Goal: Find specific fact: Find specific fact

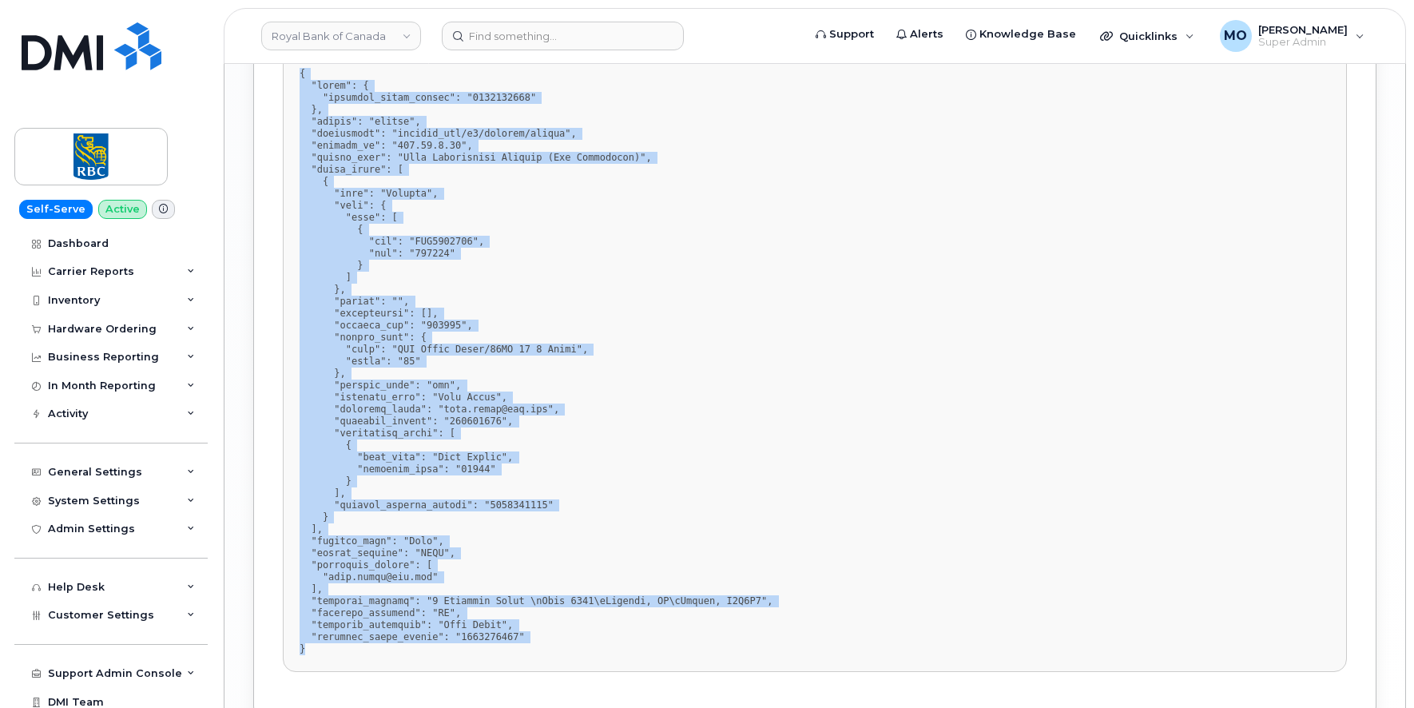
scroll to position [2386, 0]
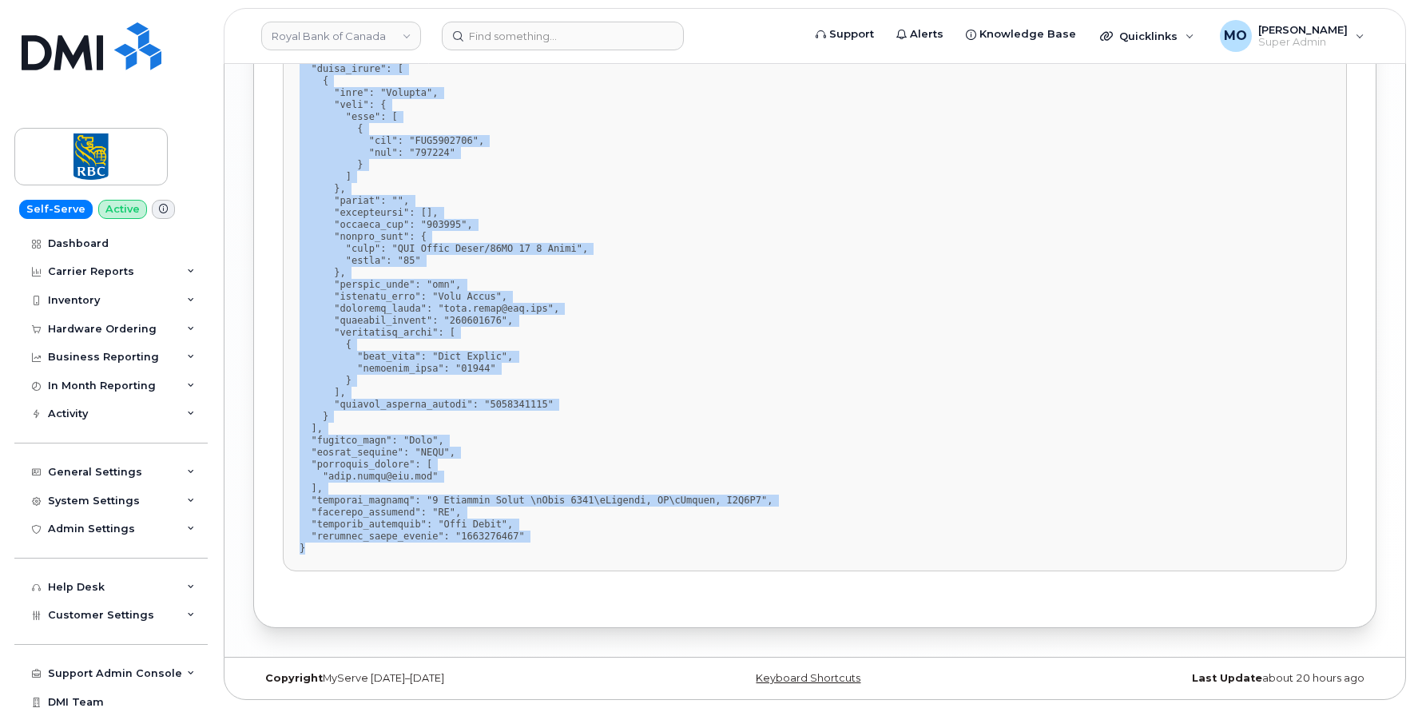
drag, startPoint x: 299, startPoint y: 185, endPoint x: 322, endPoint y: 546, distance: 361.7
click at [322, 546] on pre at bounding box center [815, 260] width 1064 height 621
copy pre "{ "order": { "purchase_order_number": "6500216223" }, "action": "create", "cont…"
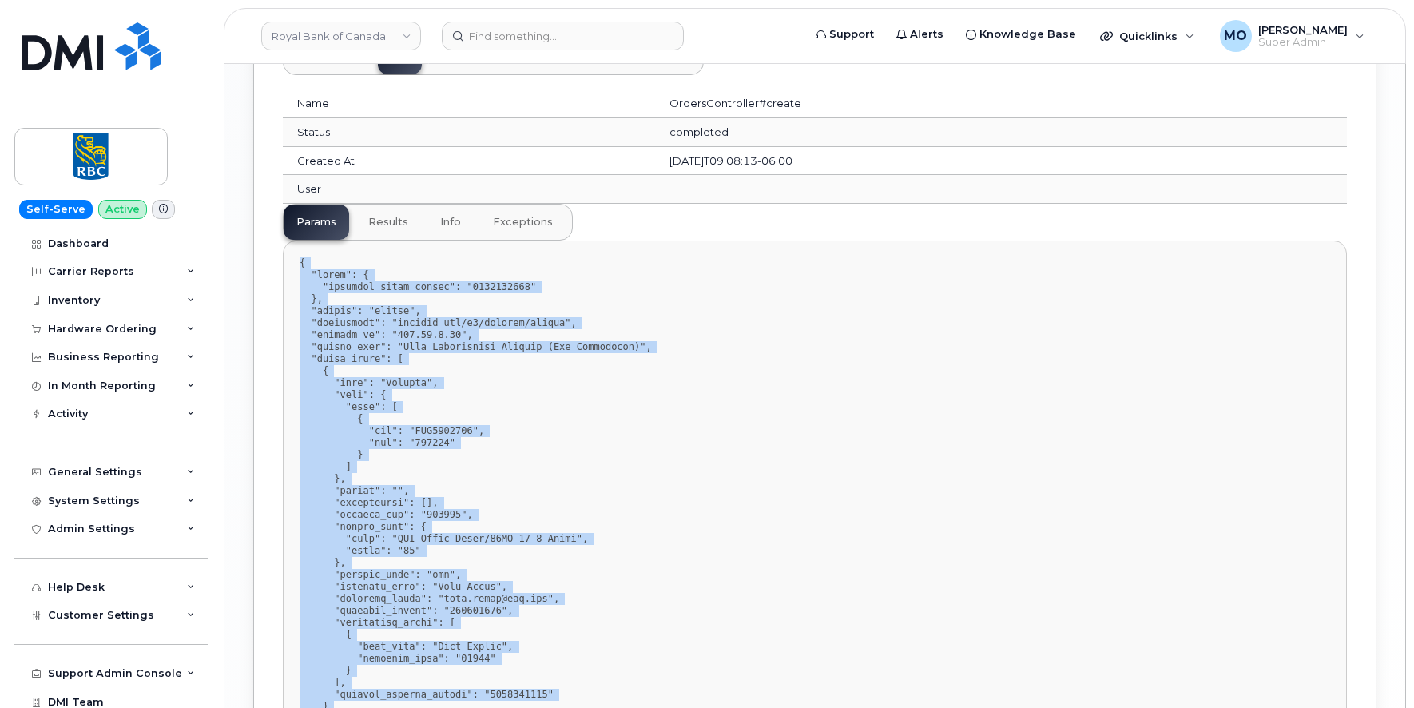
scroll to position [2088, 0]
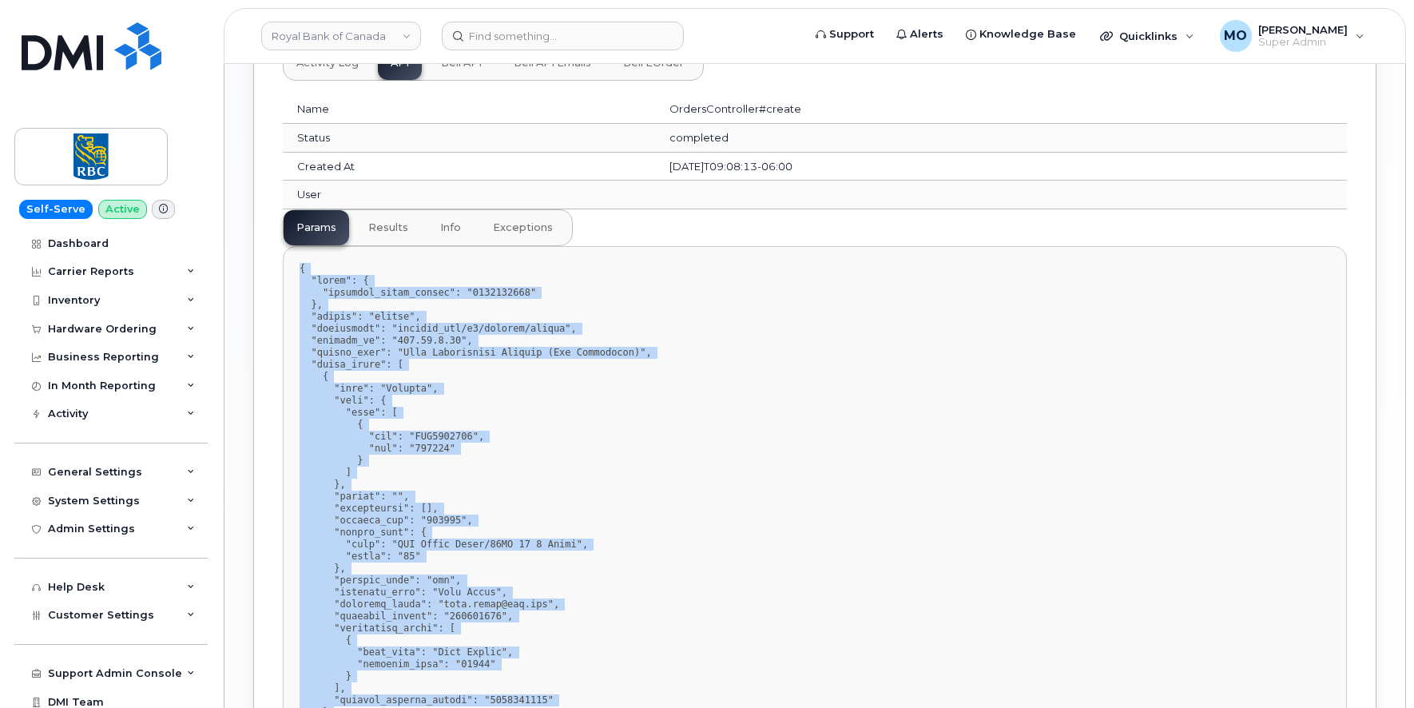
copy pre "{ "order": { "purchase_order_number": "6500216223" }, "action": "create", "cont…"
click at [535, 406] on pre at bounding box center [815, 556] width 1064 height 621
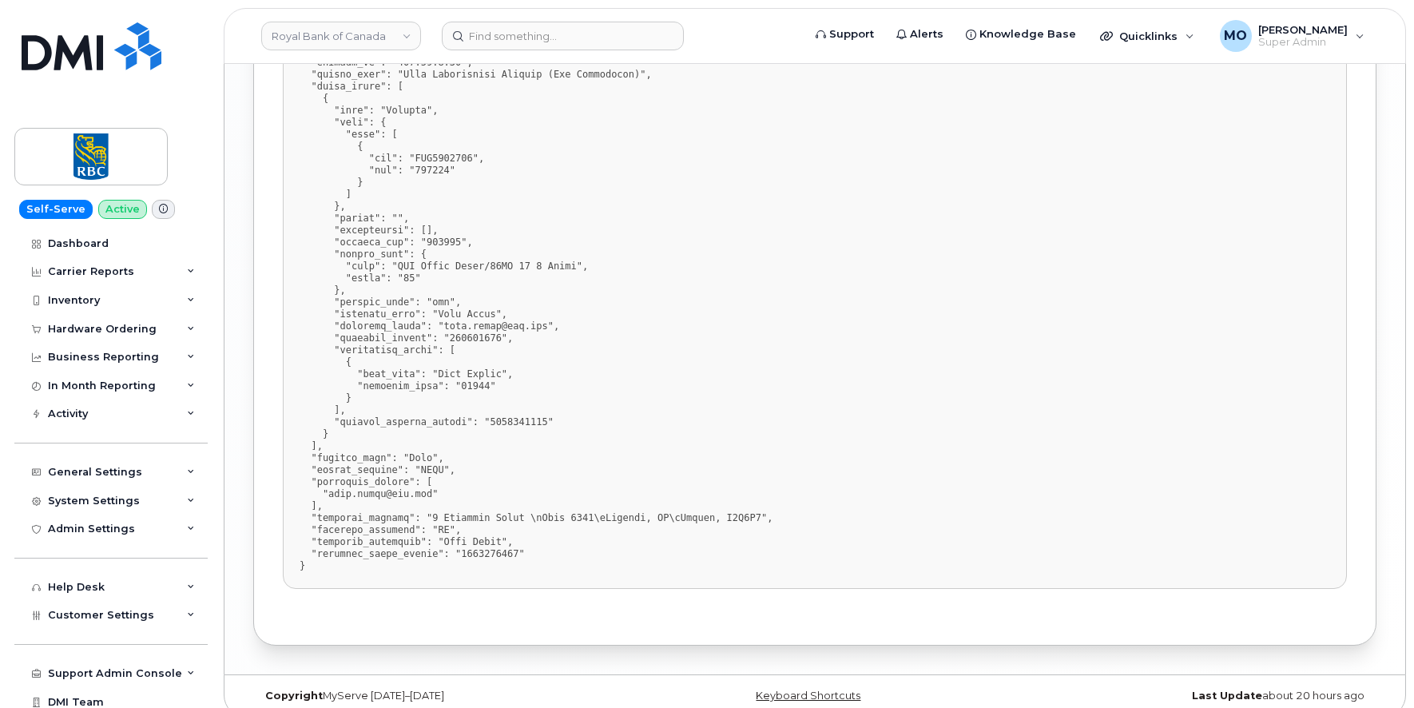
scroll to position [2373, 0]
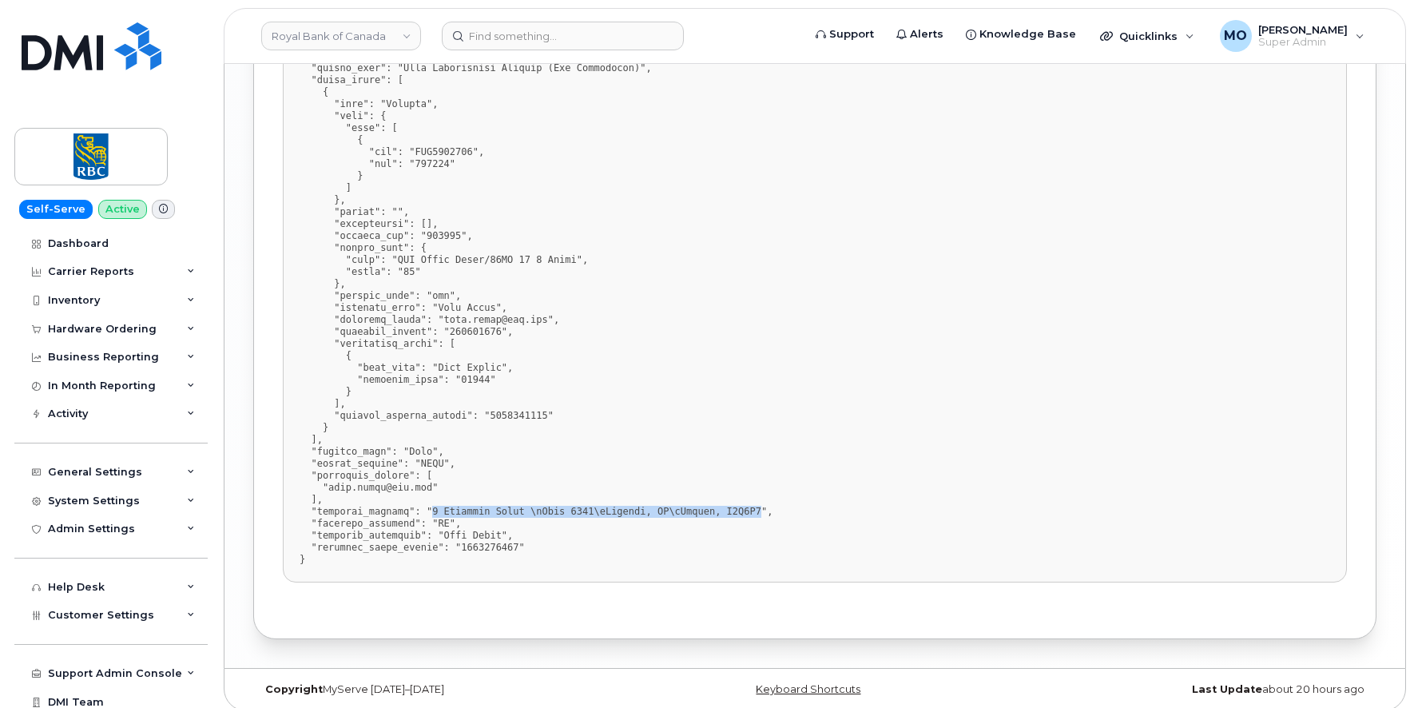
drag, startPoint x: 431, startPoint y: 510, endPoint x: 761, endPoint y: 510, distance: 329.8
click at [761, 510] on pre at bounding box center [815, 272] width 1064 height 621
click at [929, 528] on pre at bounding box center [815, 272] width 1064 height 621
drag, startPoint x: 432, startPoint y: 511, endPoint x: 762, endPoint y: 516, distance: 329.9
click at [762, 516] on pre at bounding box center [815, 272] width 1064 height 621
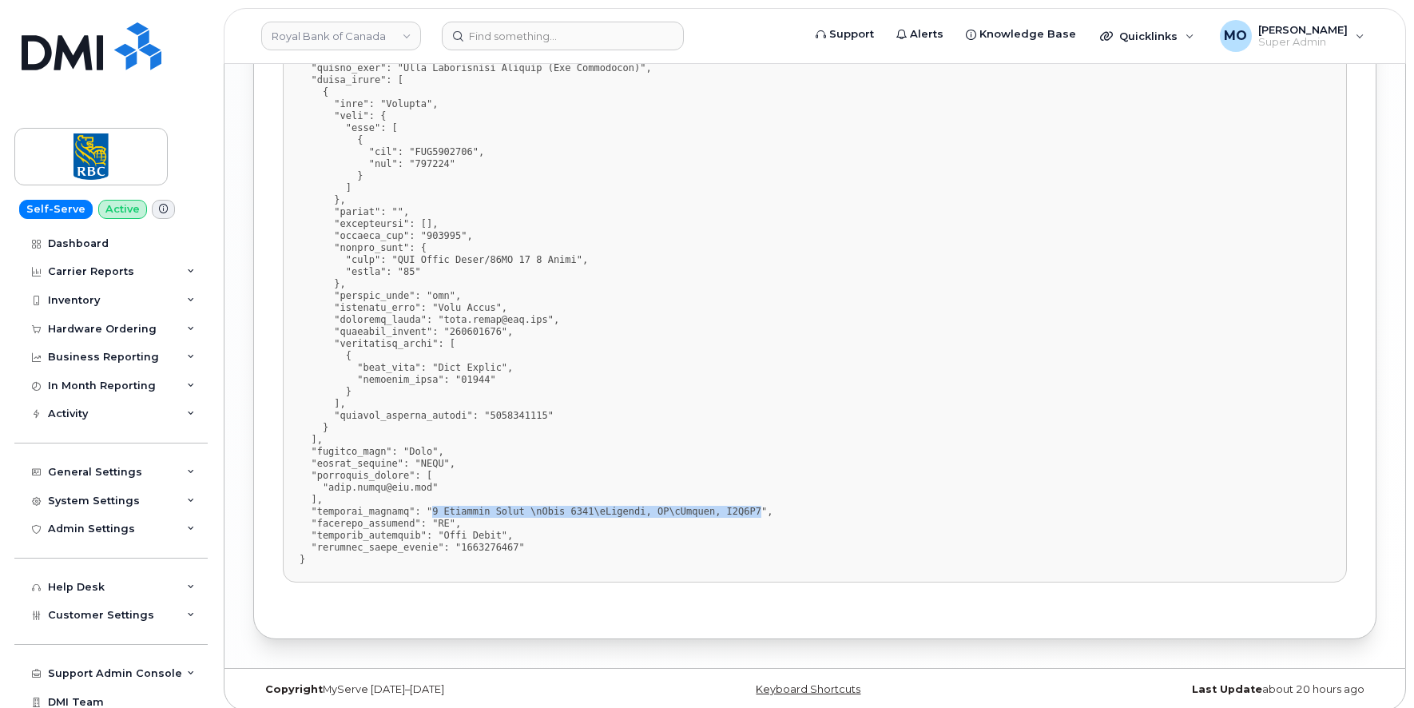
copy pre "[STREET_ADDRESS]\nCanada, M3C3N4"
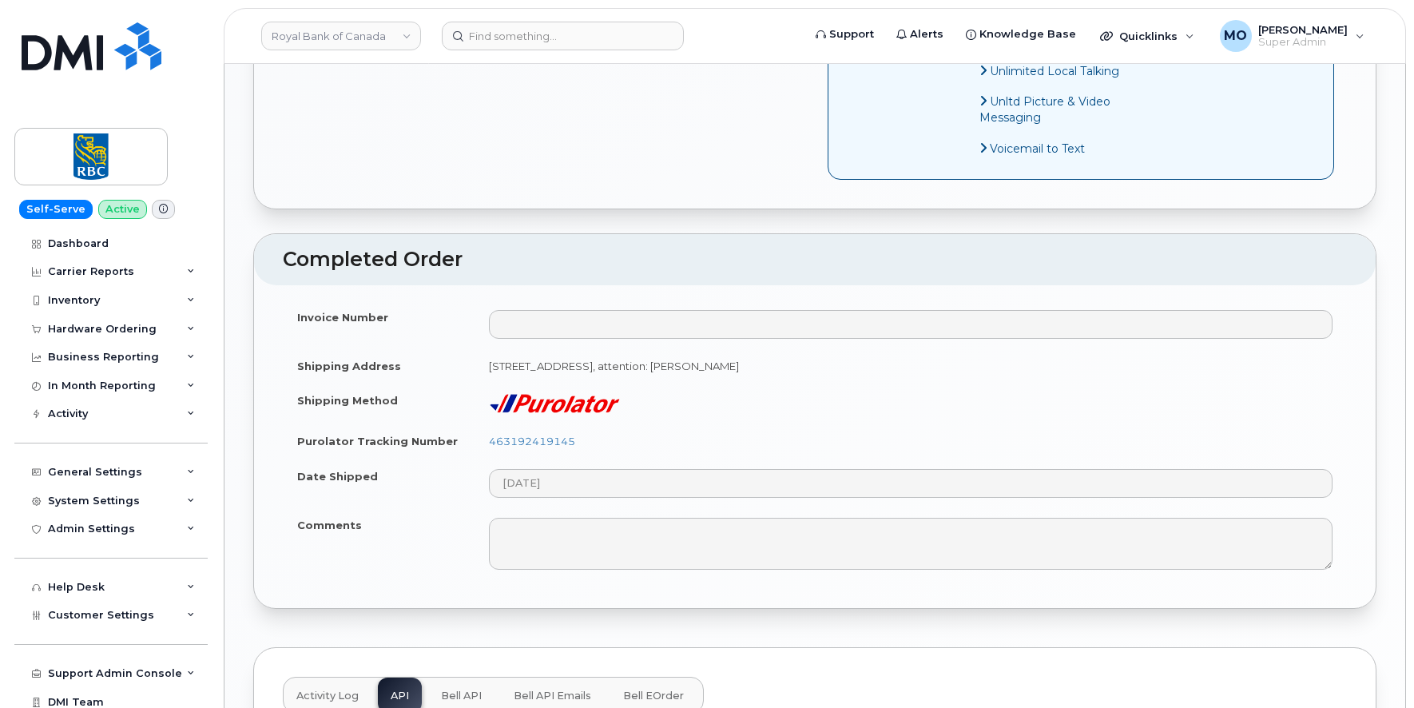
scroll to position [1459, 0]
drag, startPoint x: 794, startPoint y: 363, endPoint x: 489, endPoint y: 366, distance: 305.1
click at [489, 366] on td "[STREET_ADDRESS], attention: [PERSON_NAME]" at bounding box center [910, 362] width 872 height 35
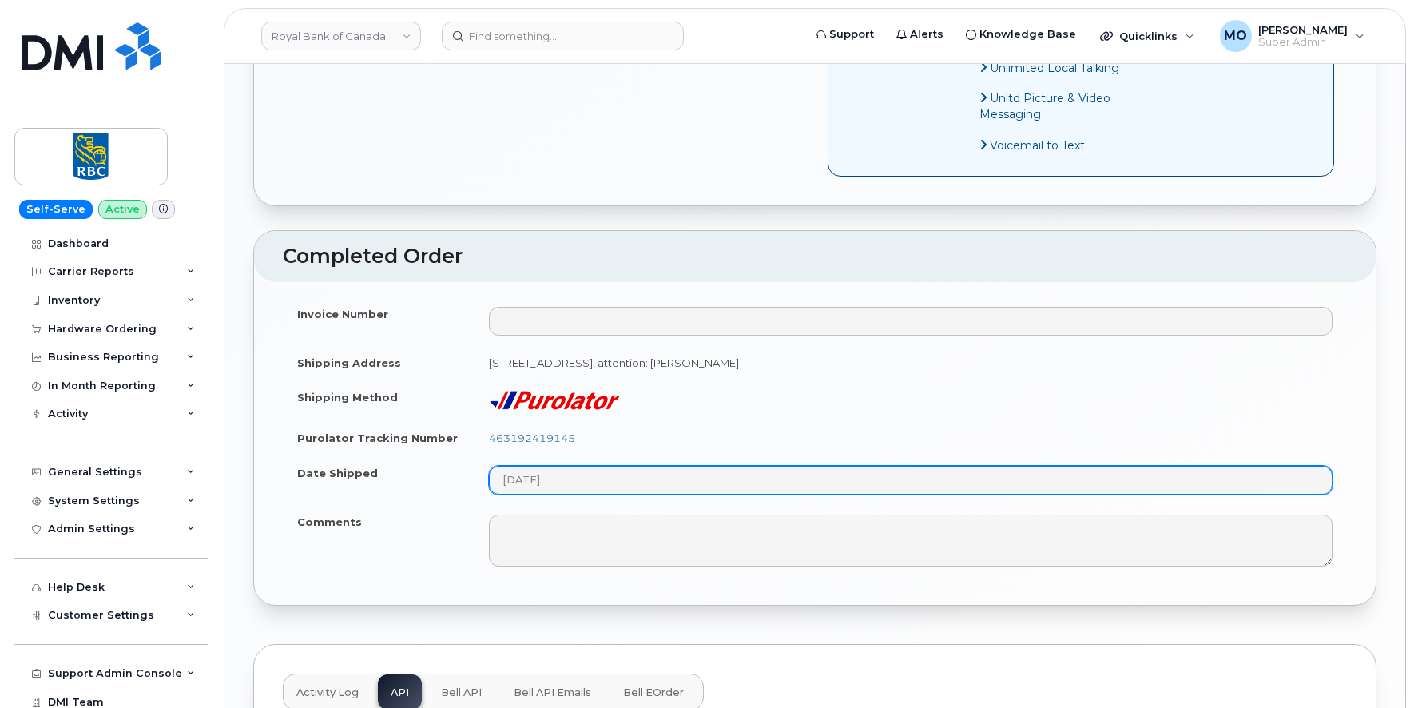
copy td "[STREET_ADDRESS]"
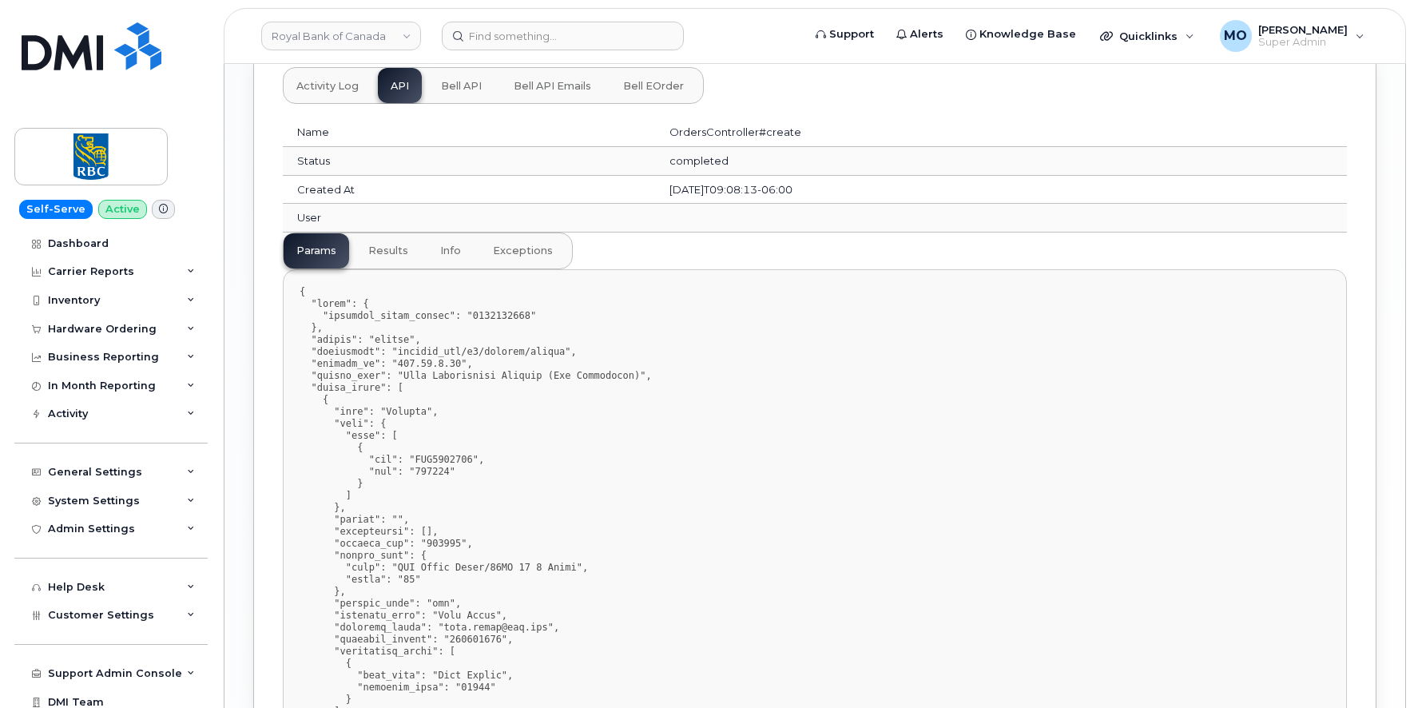
scroll to position [2386, 0]
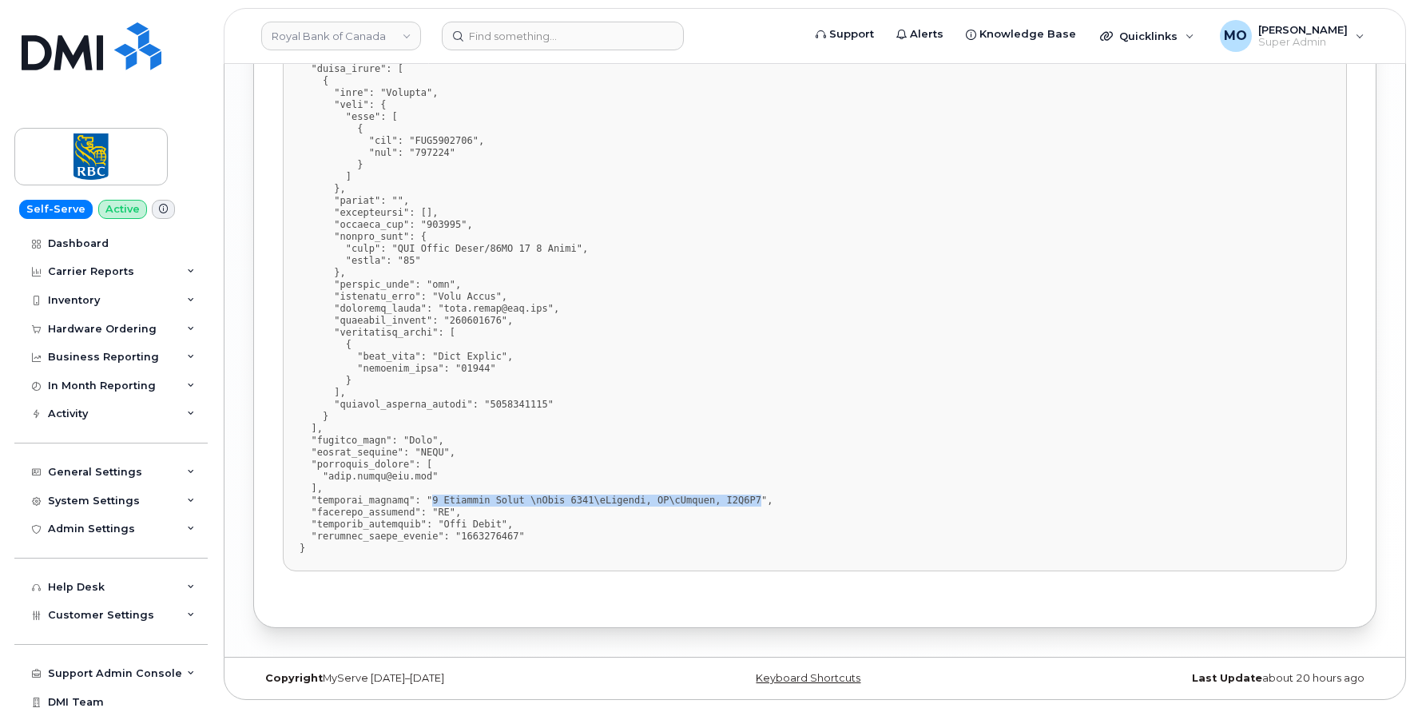
drag, startPoint x: 433, startPoint y: 502, endPoint x: 761, endPoint y: 502, distance: 328.2
click at [761, 502] on pre at bounding box center [815, 260] width 1064 height 621
copy pre "[STREET_ADDRESS]\nCanada, M3C3N4"
